Goal: Obtain resource: Obtain resource

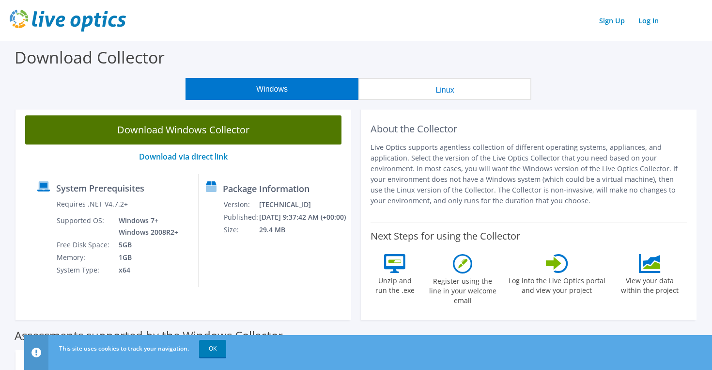
click at [199, 126] on link "Download Windows Collector" at bounding box center [183, 129] width 316 height 29
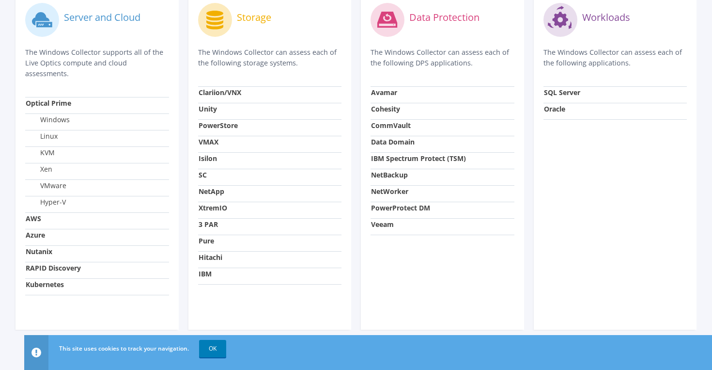
scroll to position [359, 0]
click at [217, 345] on link "OK" at bounding box center [212, 348] width 27 height 17
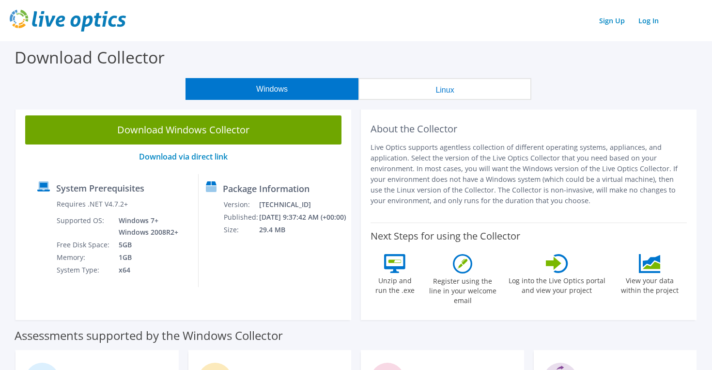
scroll to position [0, 0]
click at [648, 19] on link "Log In" at bounding box center [649, 21] width 30 height 14
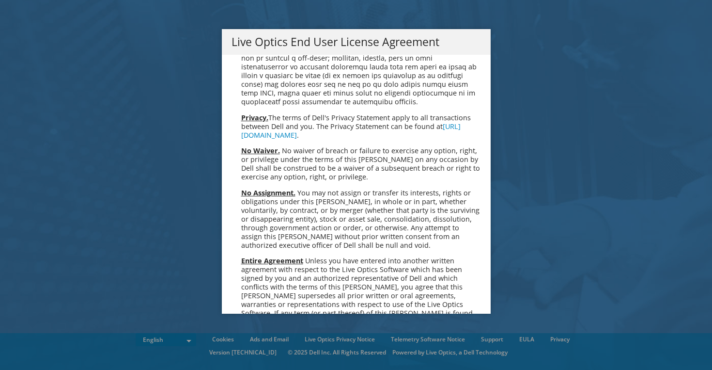
scroll to position [3551, 0]
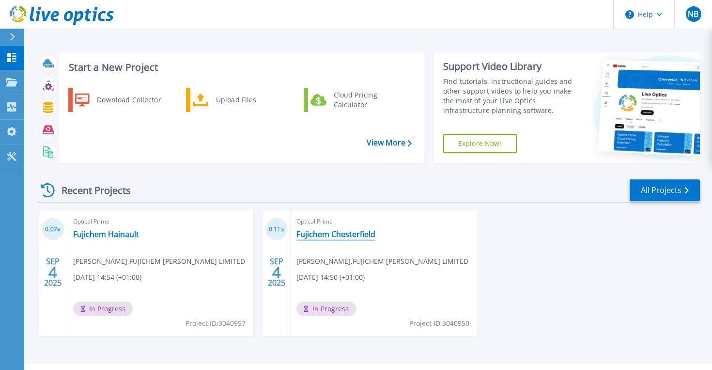
click at [314, 231] on link "Fujichem Chesterfield" at bounding box center [336, 234] width 79 height 10
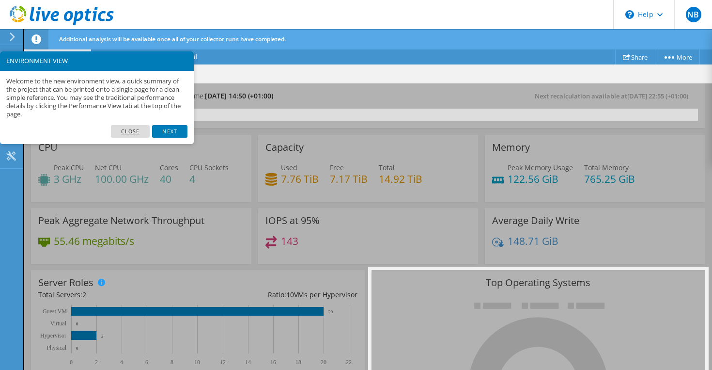
click at [138, 131] on link "Close" at bounding box center [130, 131] width 39 height 13
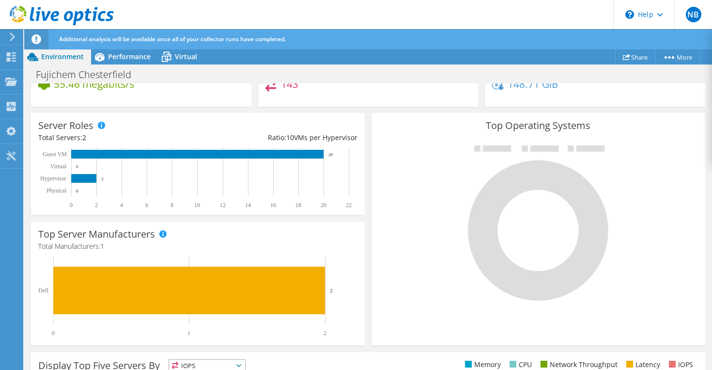
scroll to position [158, 0]
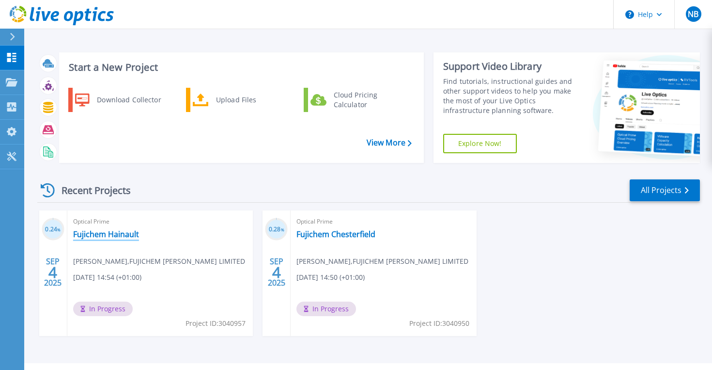
click at [104, 236] on link "Fujichem Hainault" at bounding box center [106, 234] width 66 height 10
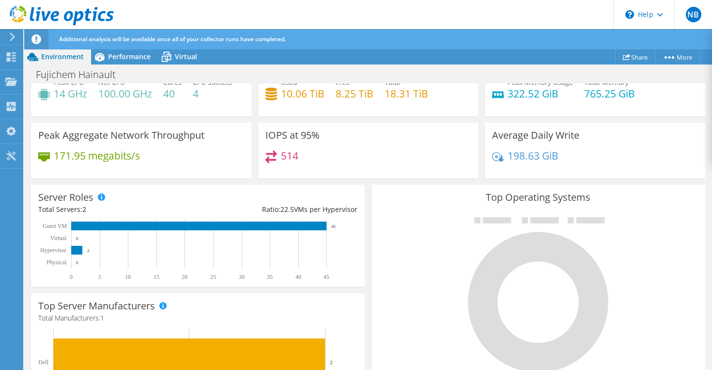
scroll to position [82, 0]
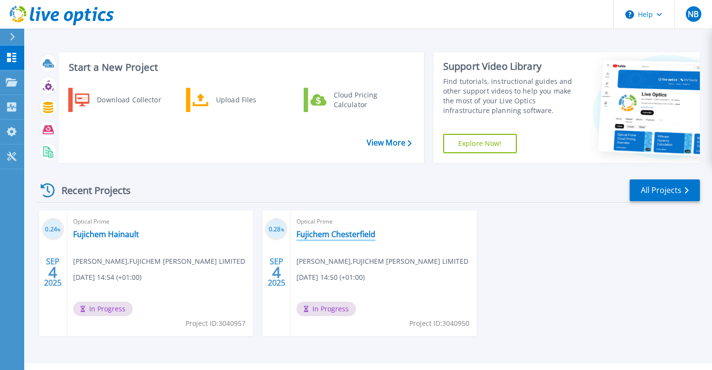
click at [338, 235] on link "Fujichem Chesterfield" at bounding box center [336, 234] width 79 height 10
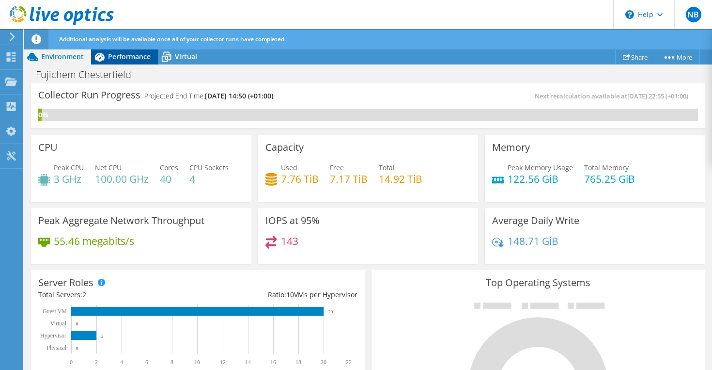
click at [124, 58] on span "Performance" at bounding box center [129, 56] width 43 height 9
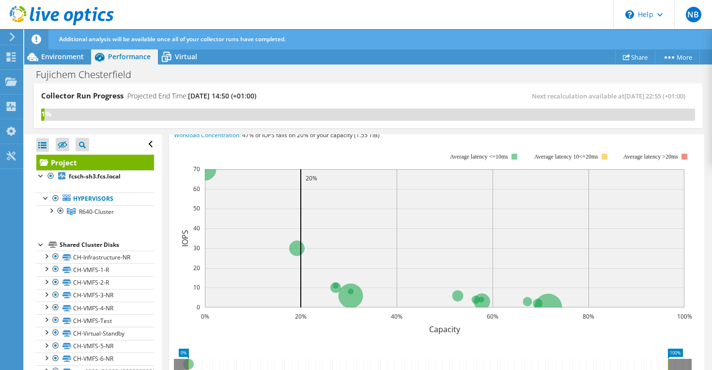
scroll to position [195, 0]
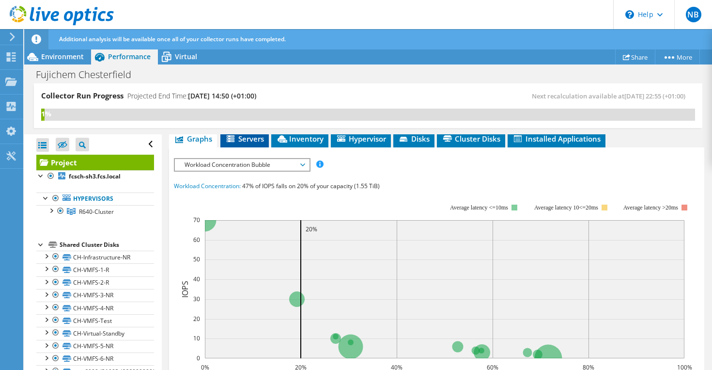
click at [251, 143] on span "Servers" at bounding box center [244, 139] width 39 height 10
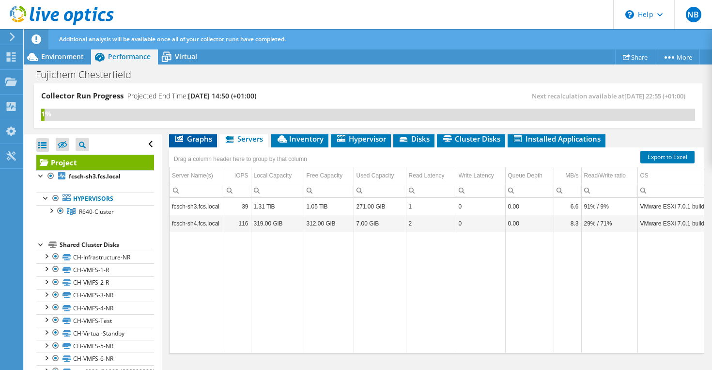
click at [189, 143] on span "Graphs" at bounding box center [193, 139] width 38 height 10
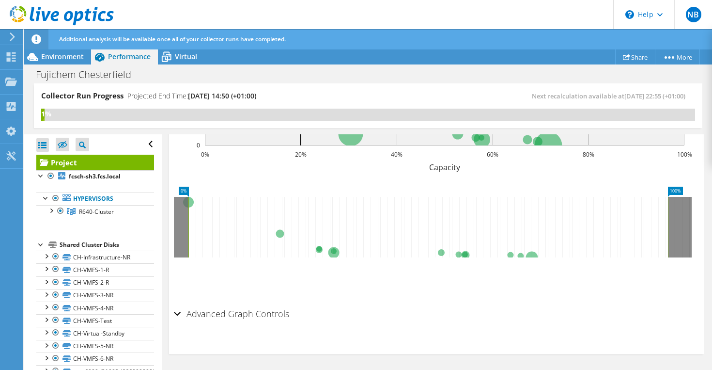
scroll to position [420, 0]
click at [192, 57] on span "Virtual" at bounding box center [186, 56] width 22 height 9
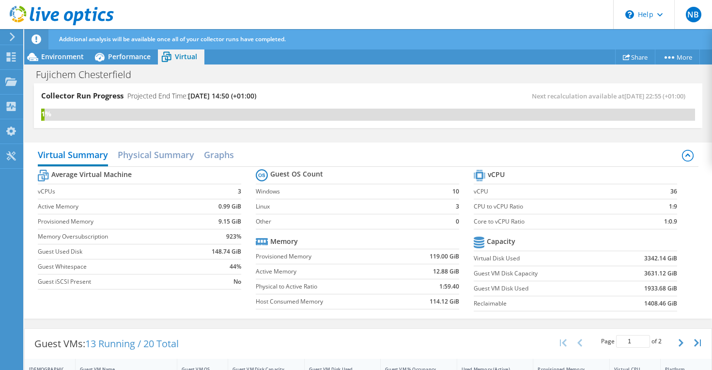
scroll to position [0, 0]
